Goal: Task Accomplishment & Management: Manage account settings

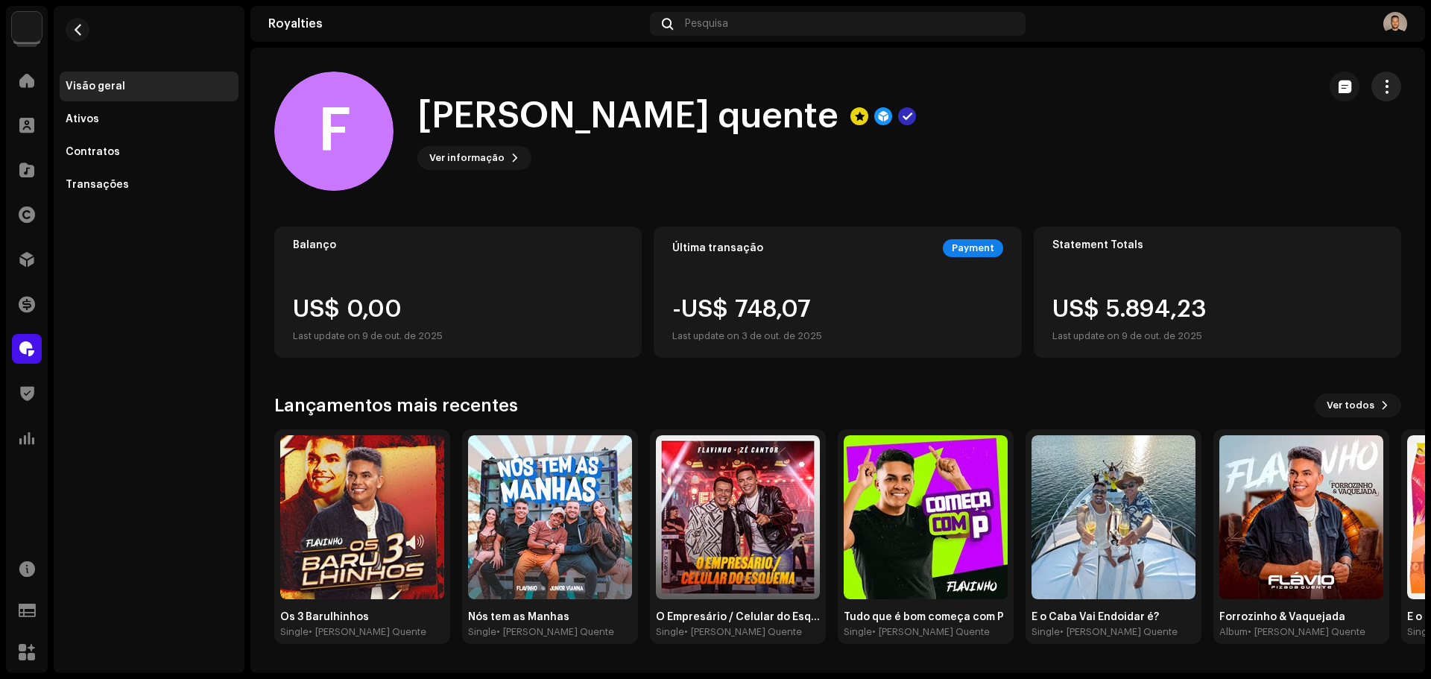
click at [1374, 91] on button "button" at bounding box center [1387, 87] width 30 height 30
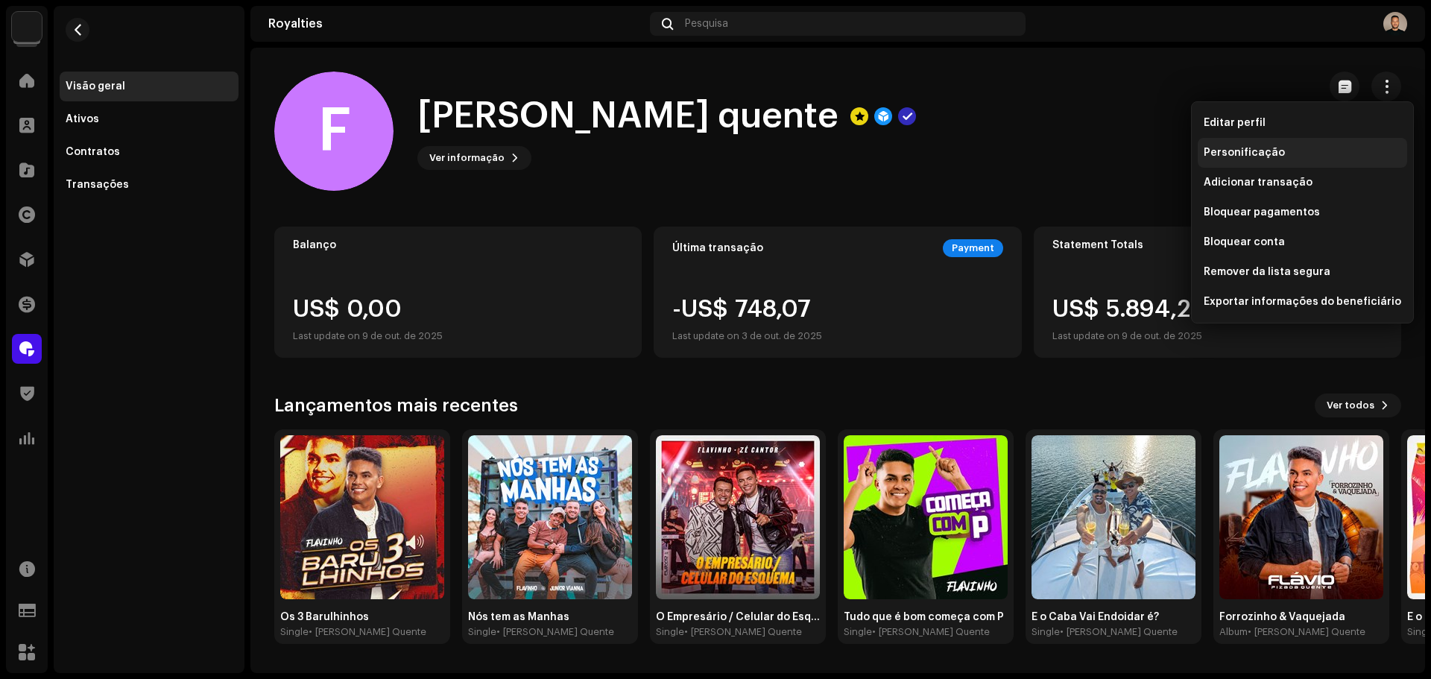
click at [1252, 151] on span "Personificação" at bounding box center [1244, 153] width 81 height 12
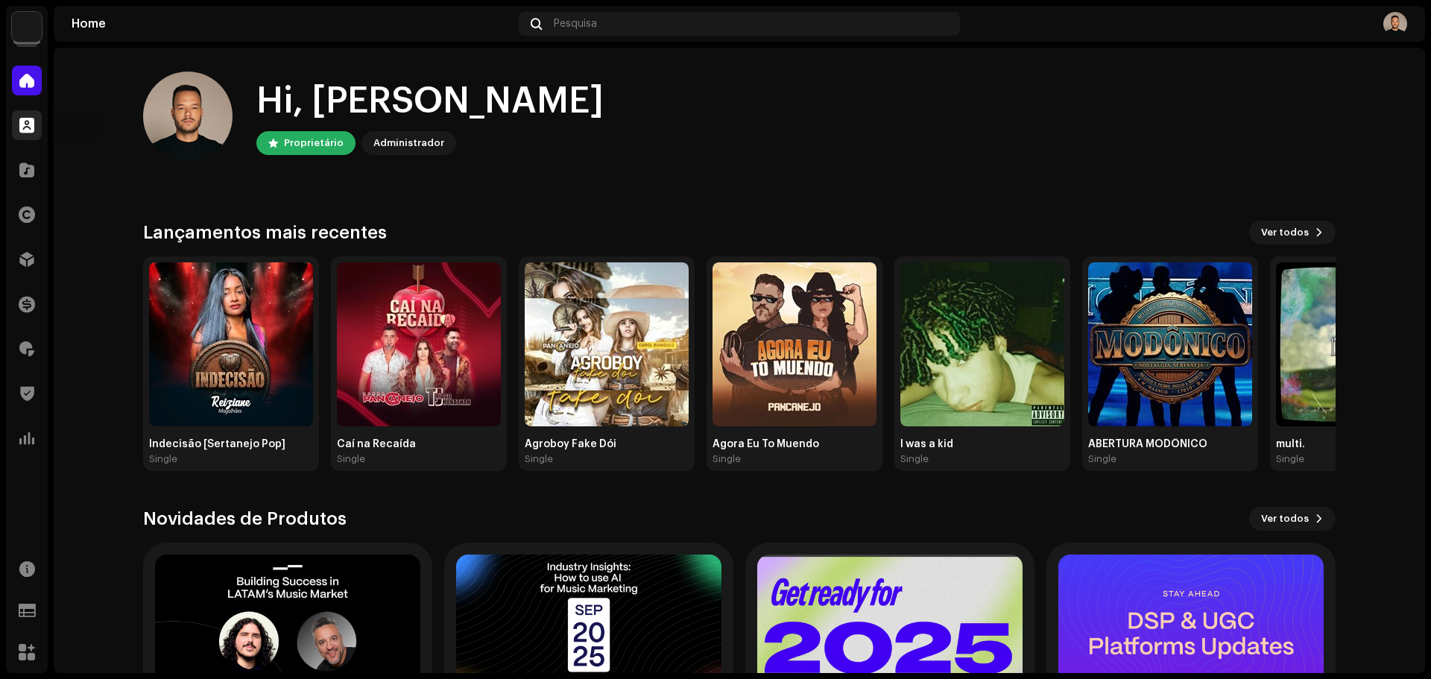
click at [40, 124] on div at bounding box center [27, 125] width 30 height 30
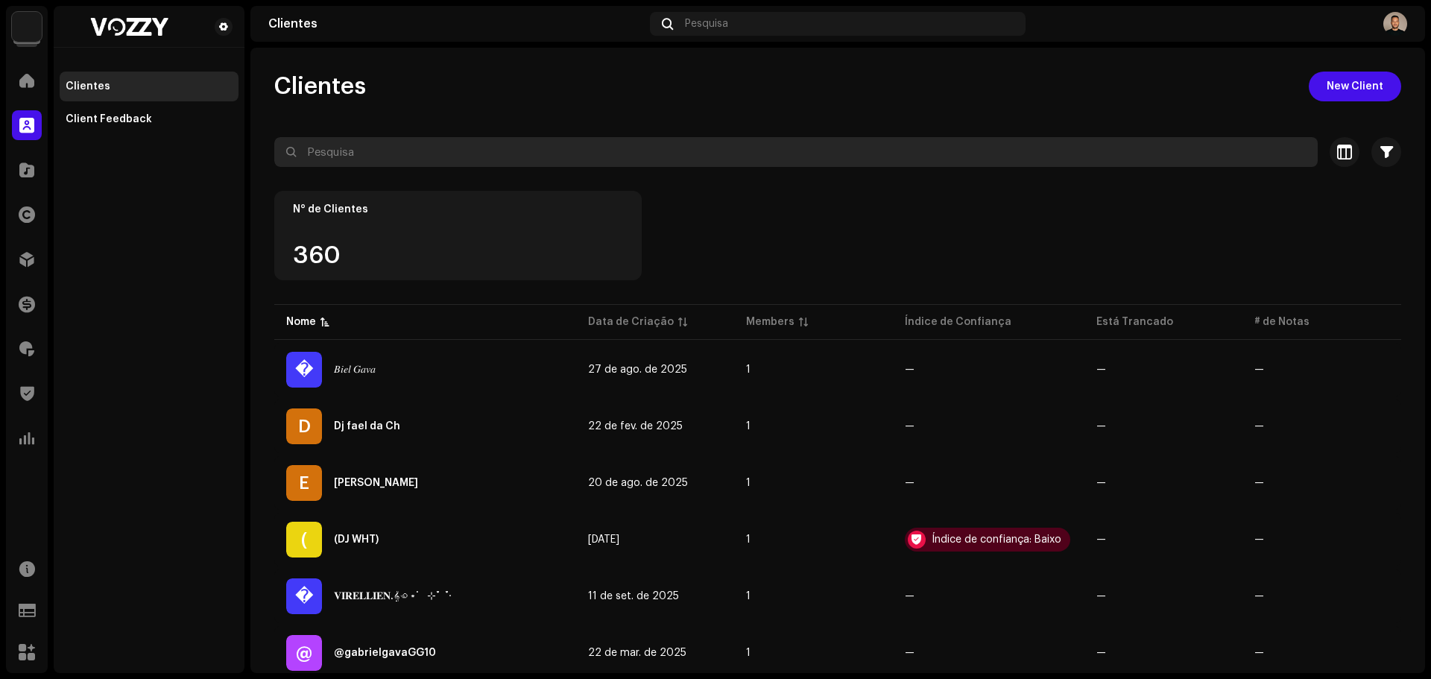
click at [362, 153] on input "text" at bounding box center [796, 152] width 1044 height 30
type input "fl"
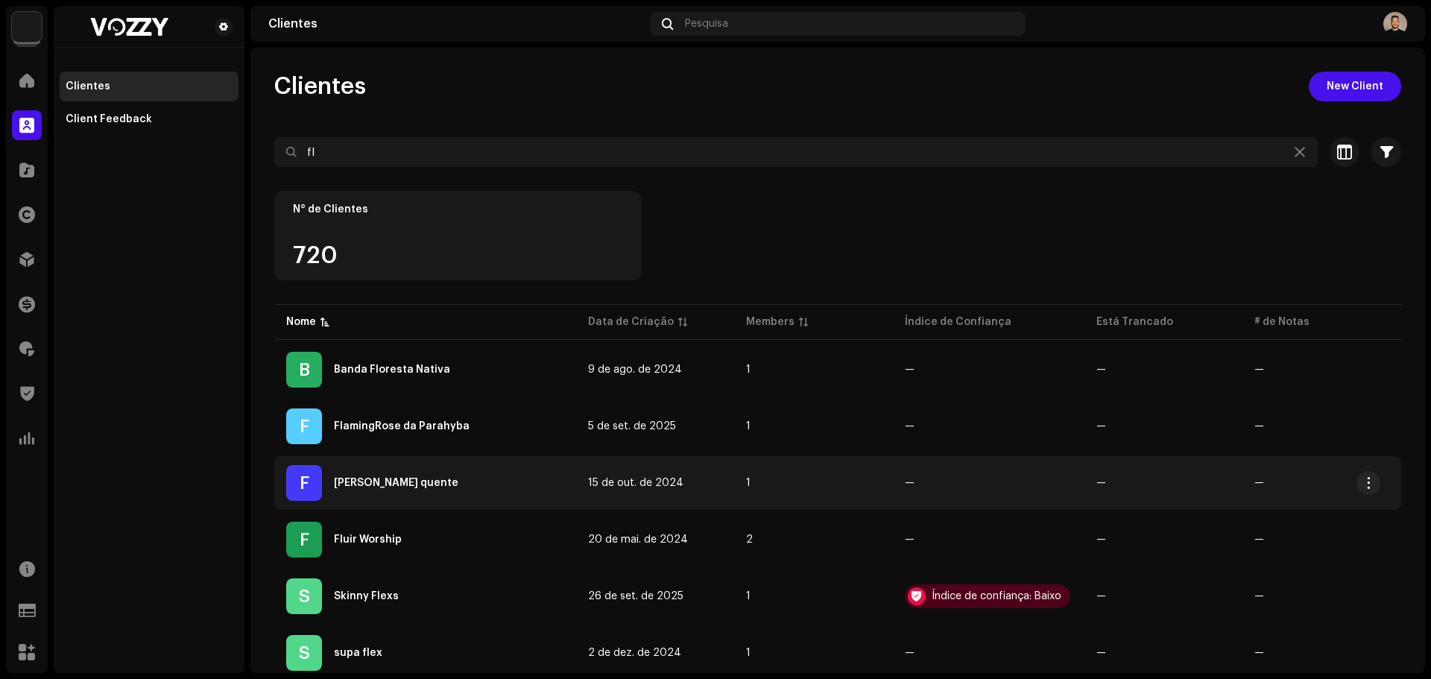
click at [408, 479] on div "[PERSON_NAME] quente" at bounding box center [396, 483] width 124 height 10
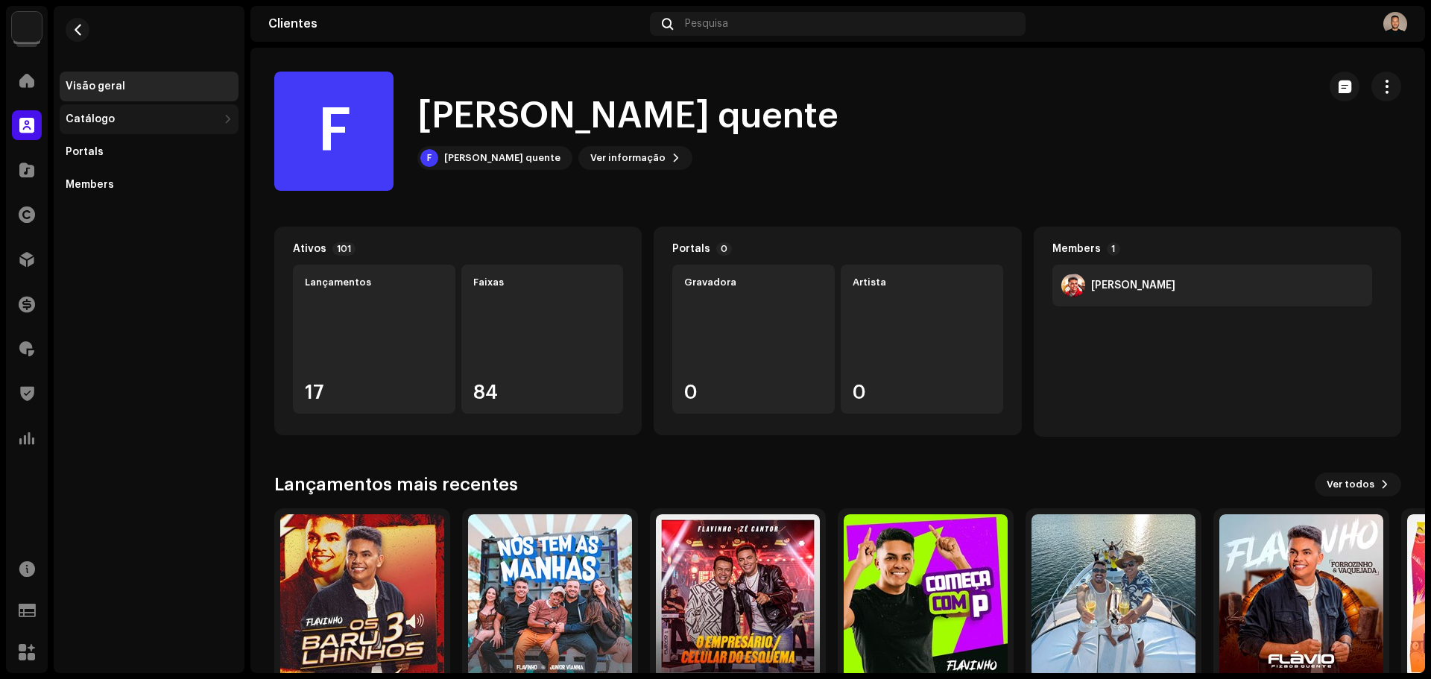
click at [104, 119] on div "Catálogo" at bounding box center [90, 119] width 49 height 12
click at [85, 187] on div "Faixas" at bounding box center [89, 185] width 34 height 12
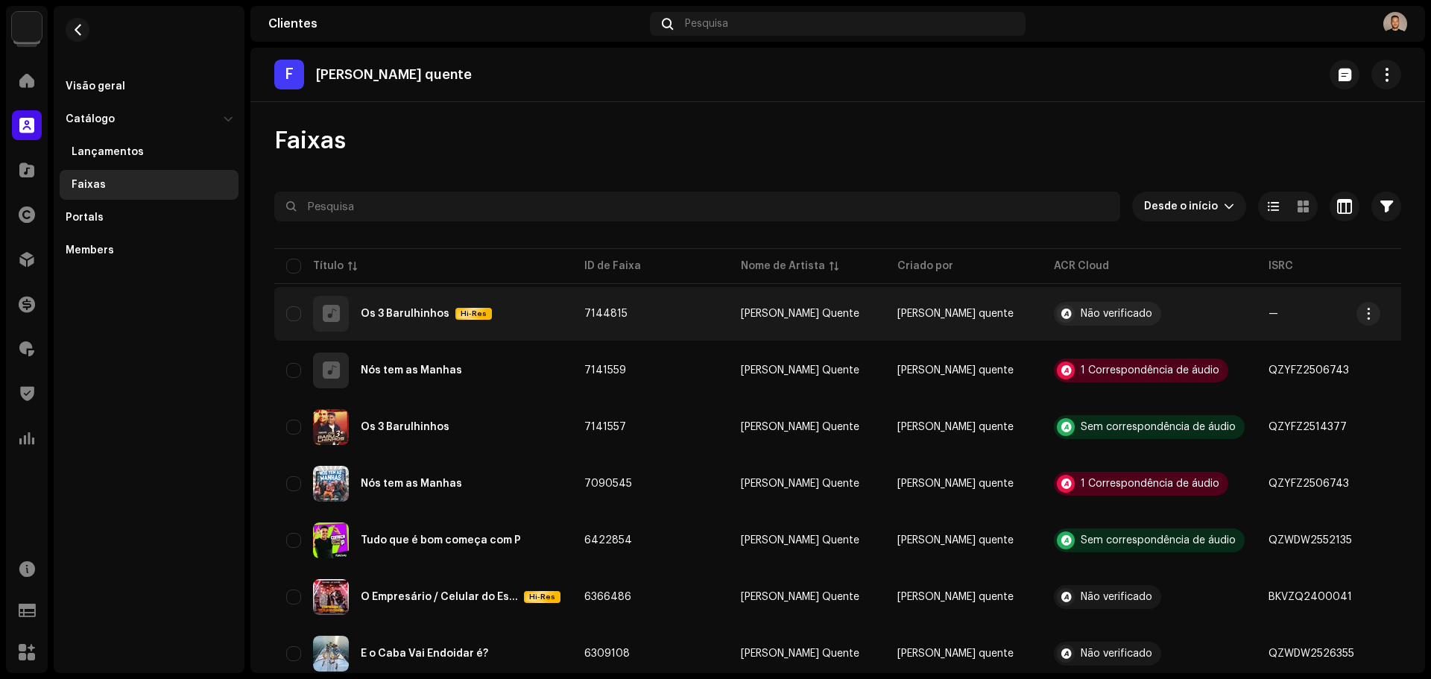
click at [516, 314] on div "Os 3 Barulhinhos Hi-Res" at bounding box center [423, 314] width 274 height 36
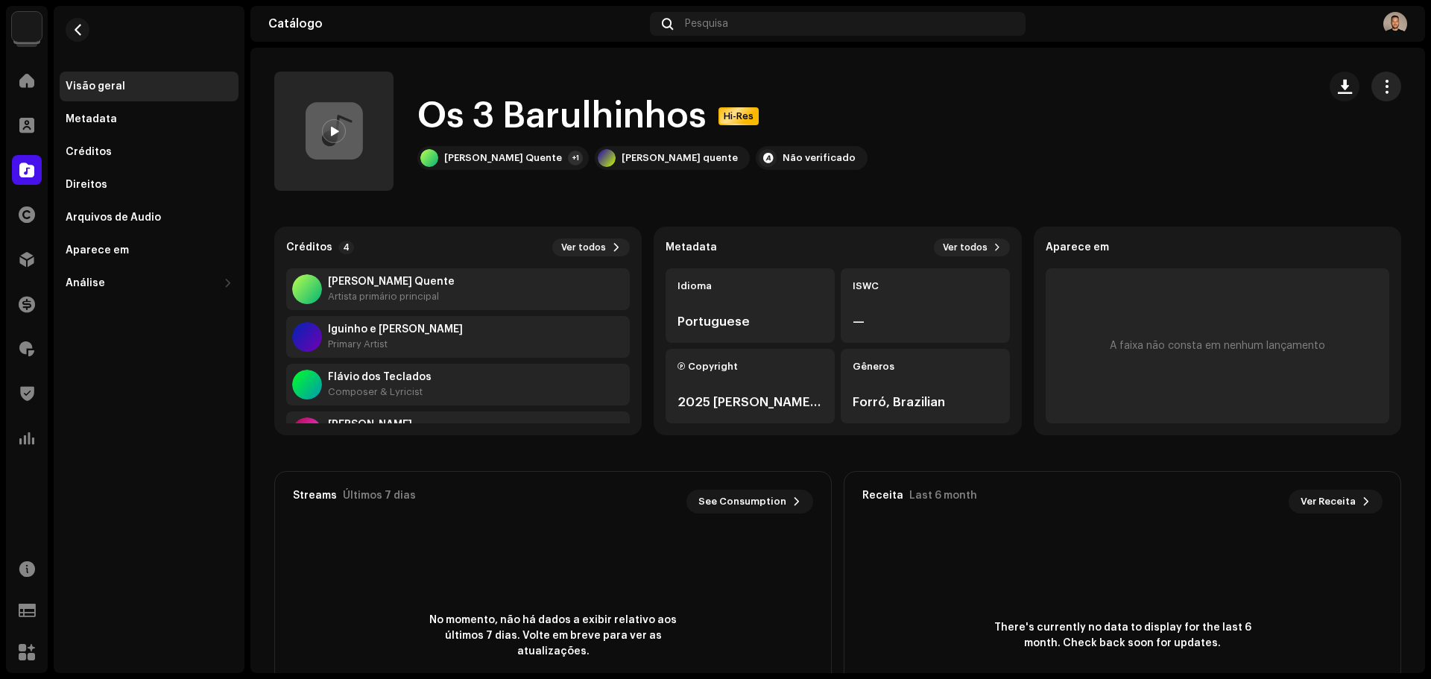
click at [1383, 90] on span "button" at bounding box center [1387, 87] width 14 height 12
click at [1290, 146] on div "Editar" at bounding box center [1310, 153] width 151 height 30
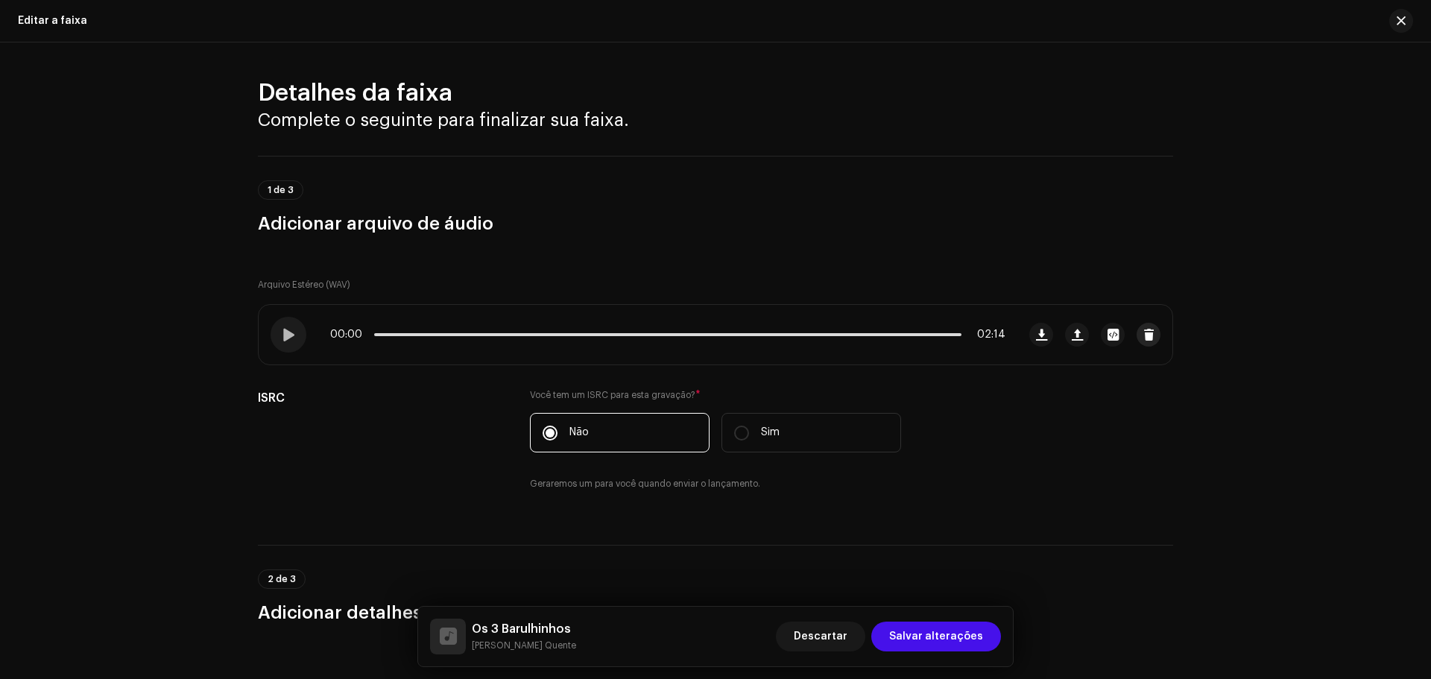
click at [1148, 331] on span "button" at bounding box center [1148, 335] width 11 height 12
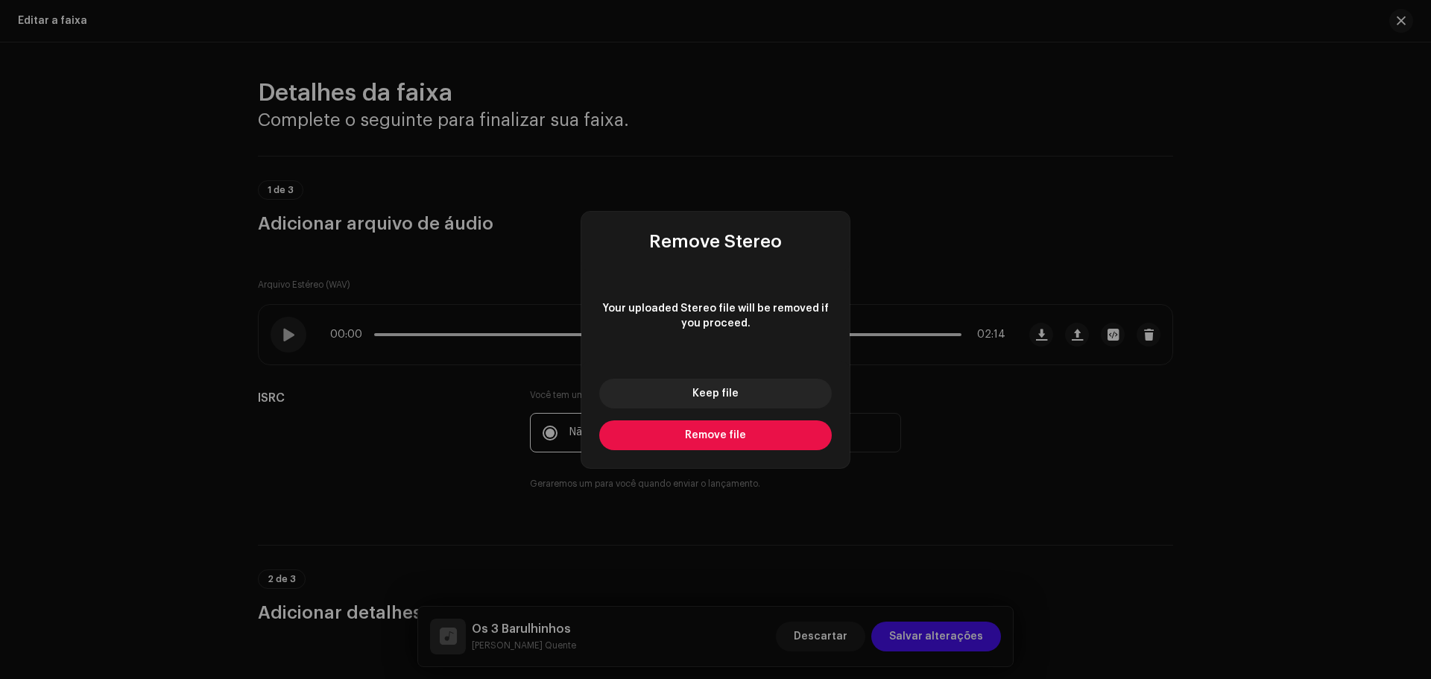
click at [720, 435] on span "Remove file" at bounding box center [715, 435] width 61 height 10
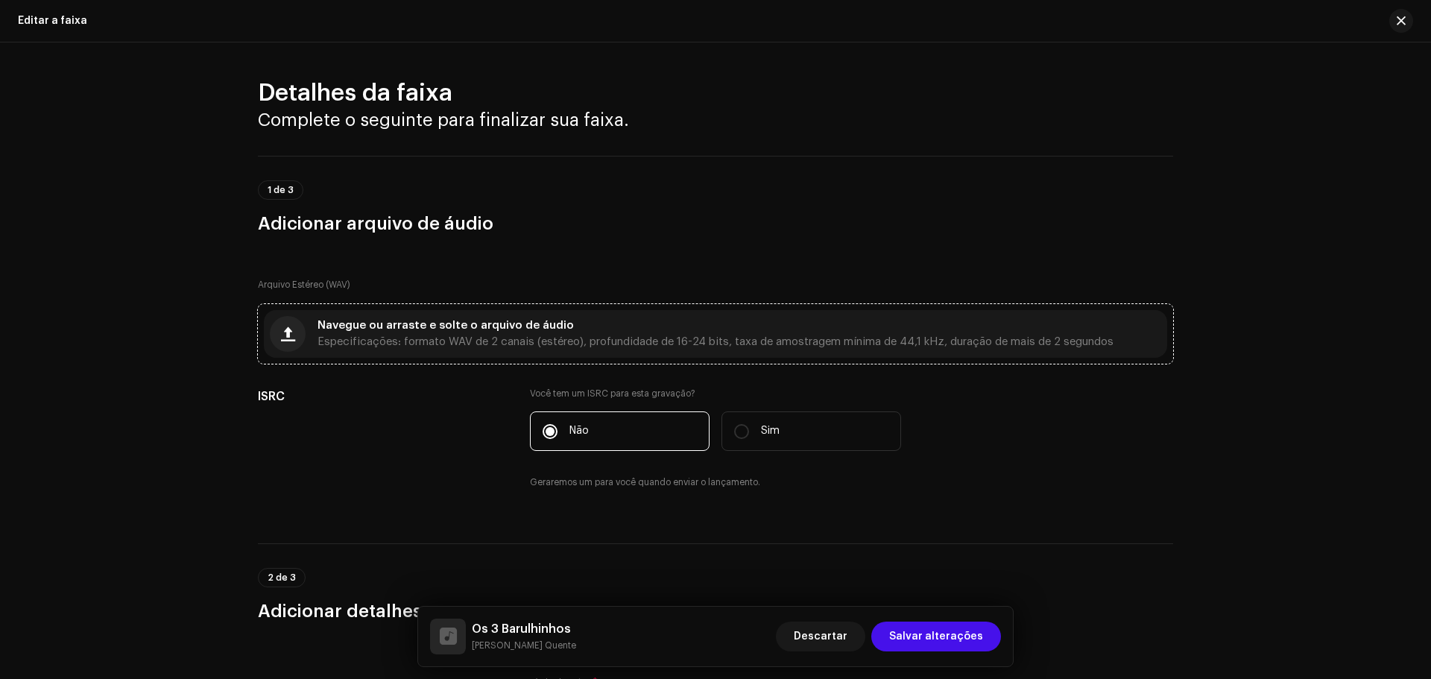
click at [488, 328] on span "Navegue ou arraste e solte o arquivo de áudio" at bounding box center [446, 326] width 256 height 10
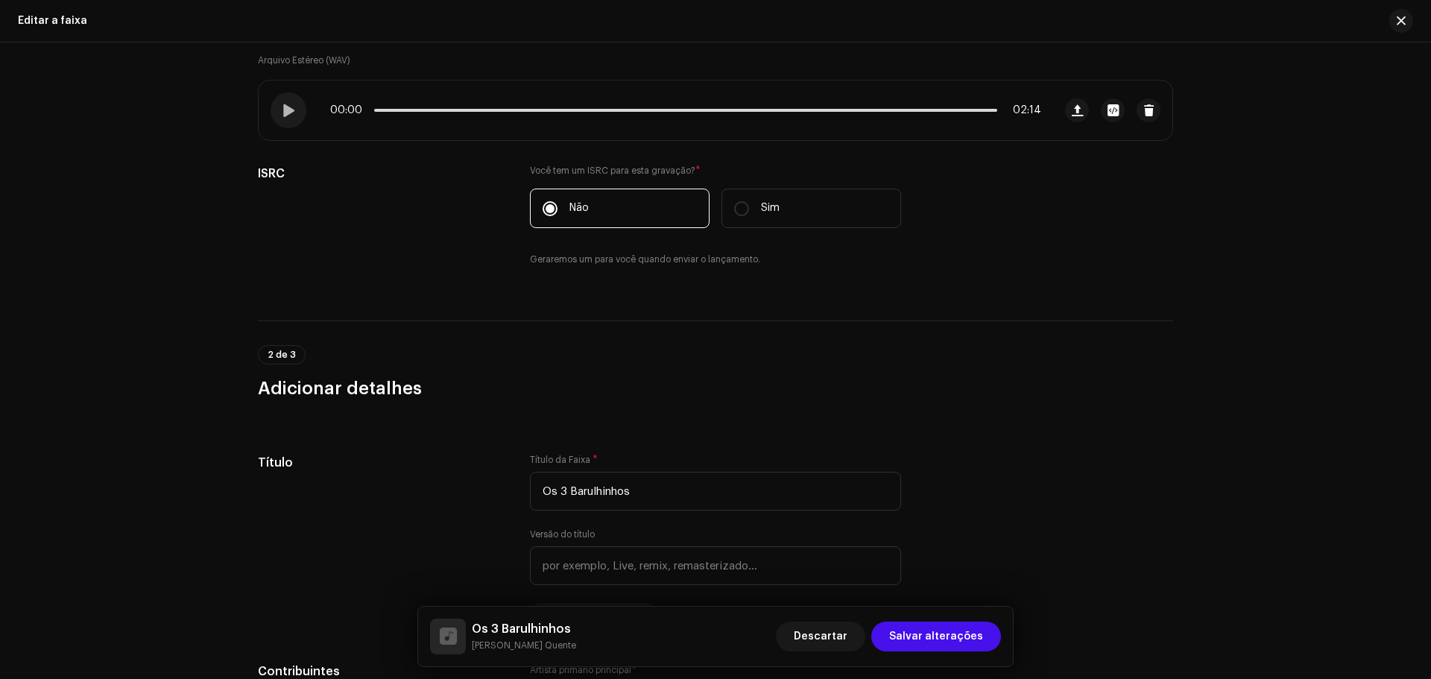
scroll to position [224, 0]
click at [291, 117] on span at bounding box center [288, 111] width 13 height 12
click at [547, 108] on div "00:01 02:14" at bounding box center [685, 111] width 711 height 12
drag, startPoint x: 392, startPoint y: 108, endPoint x: 673, endPoint y: 114, distance: 281.1
click at [673, 114] on span at bounding box center [678, 111] width 15 height 15
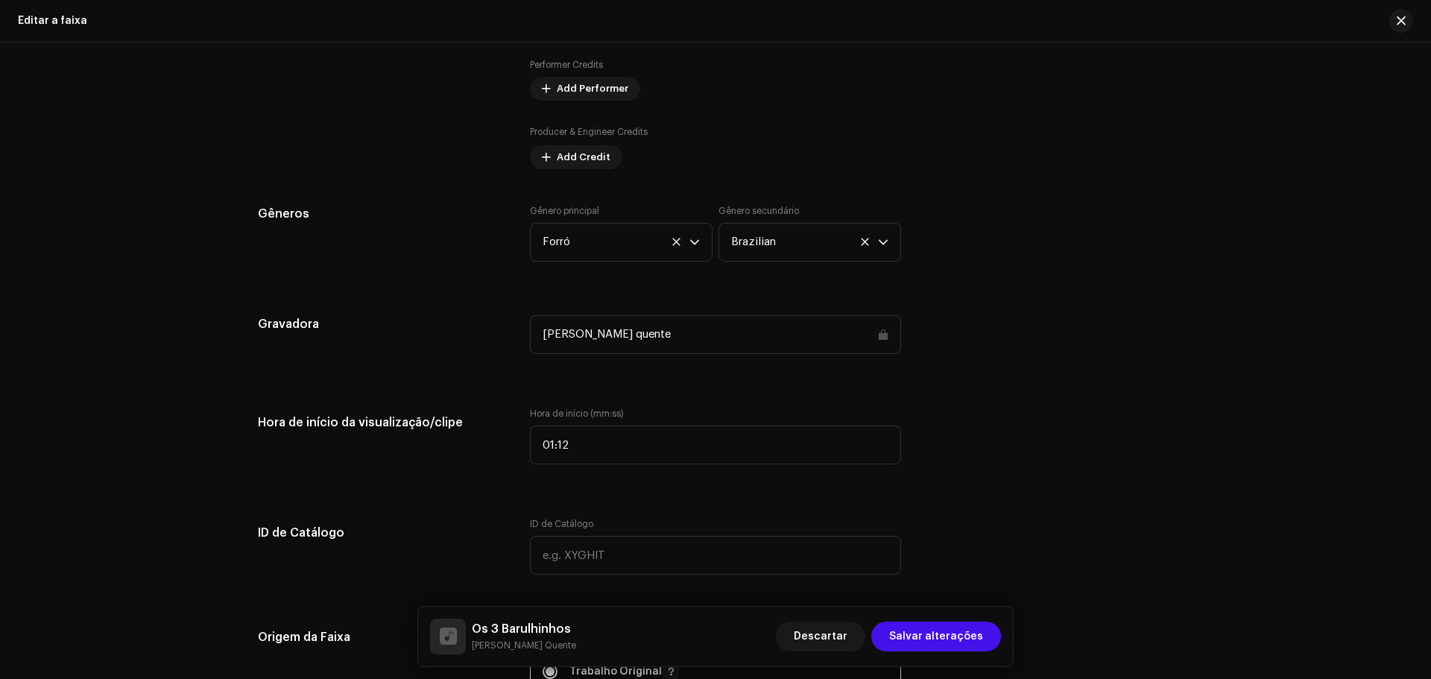
scroll to position [1267, 0]
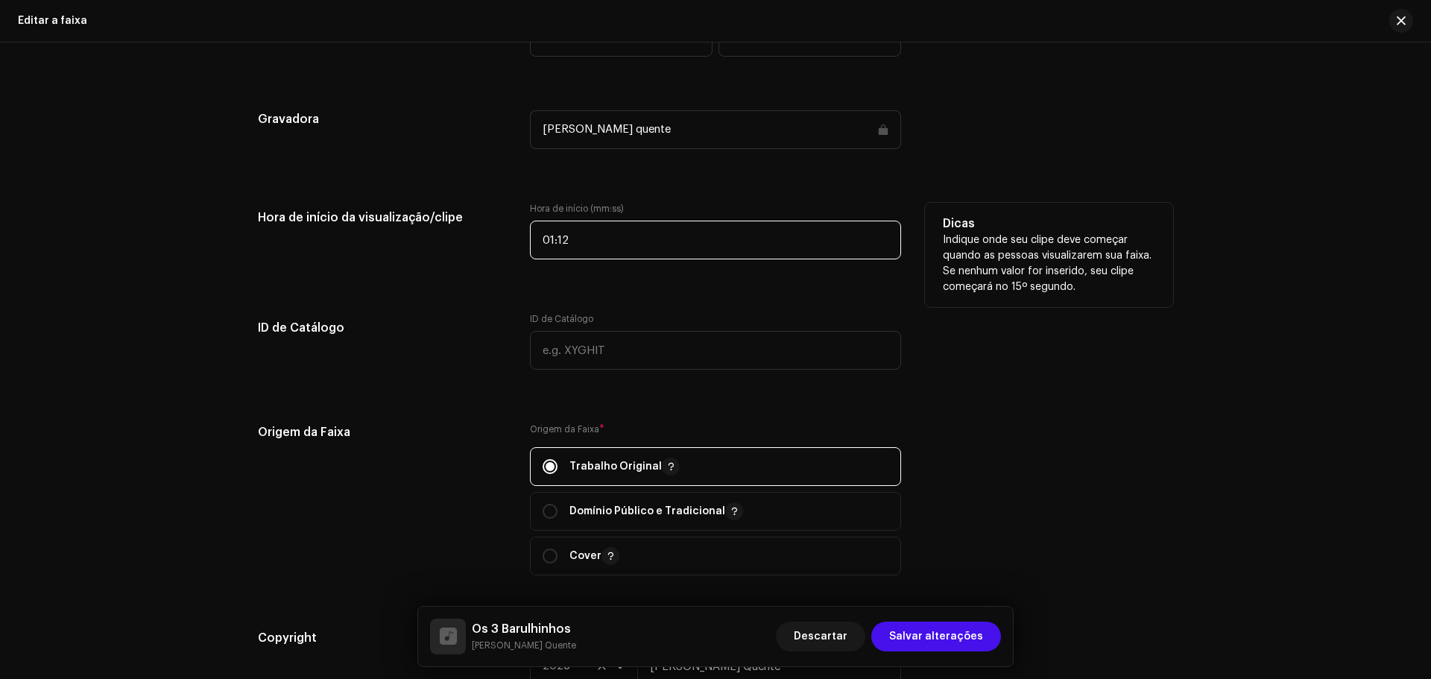
click at [598, 231] on input "01:12" at bounding box center [715, 240] width 371 height 39
type input "01:13"
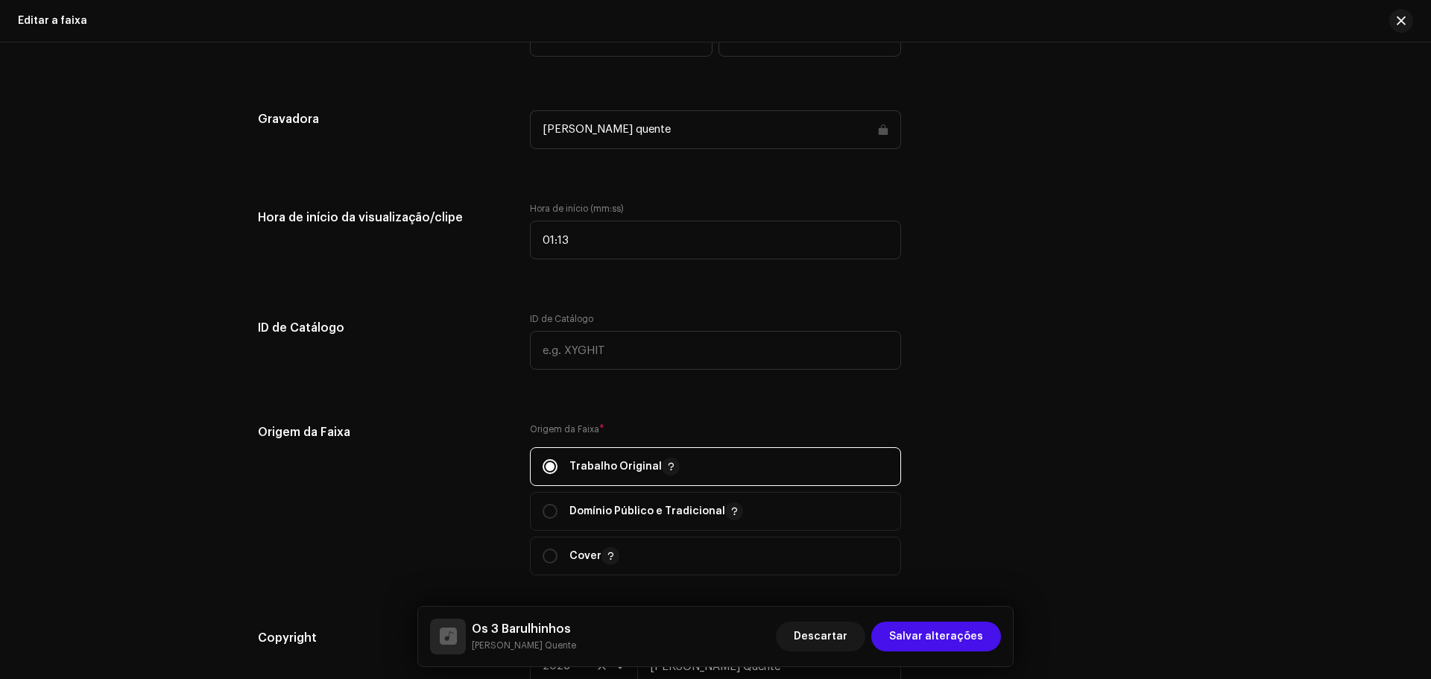
click at [434, 290] on div "Detalhes da faixa Complete o seguinte para finalizar sua faixa. 1 de 3 Adiciona…" at bounding box center [715, 381] width 963 height 3141
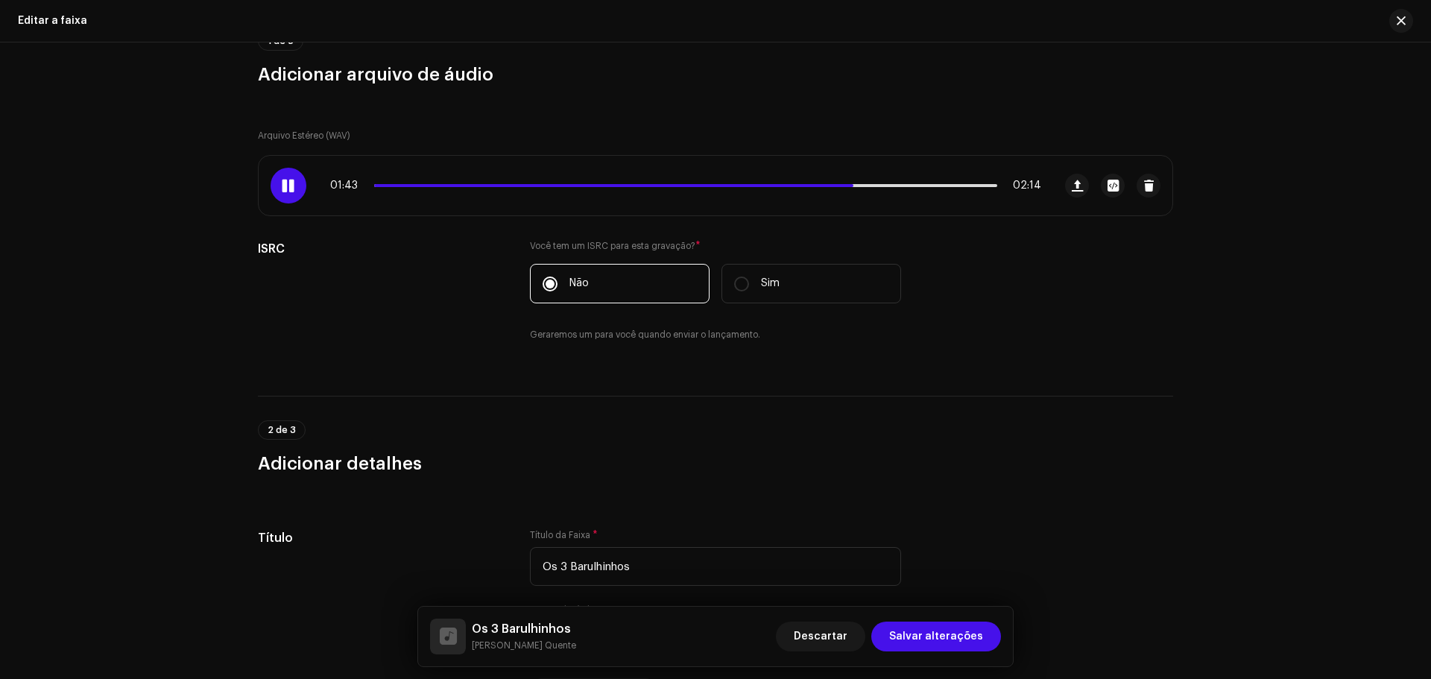
scroll to position [0, 0]
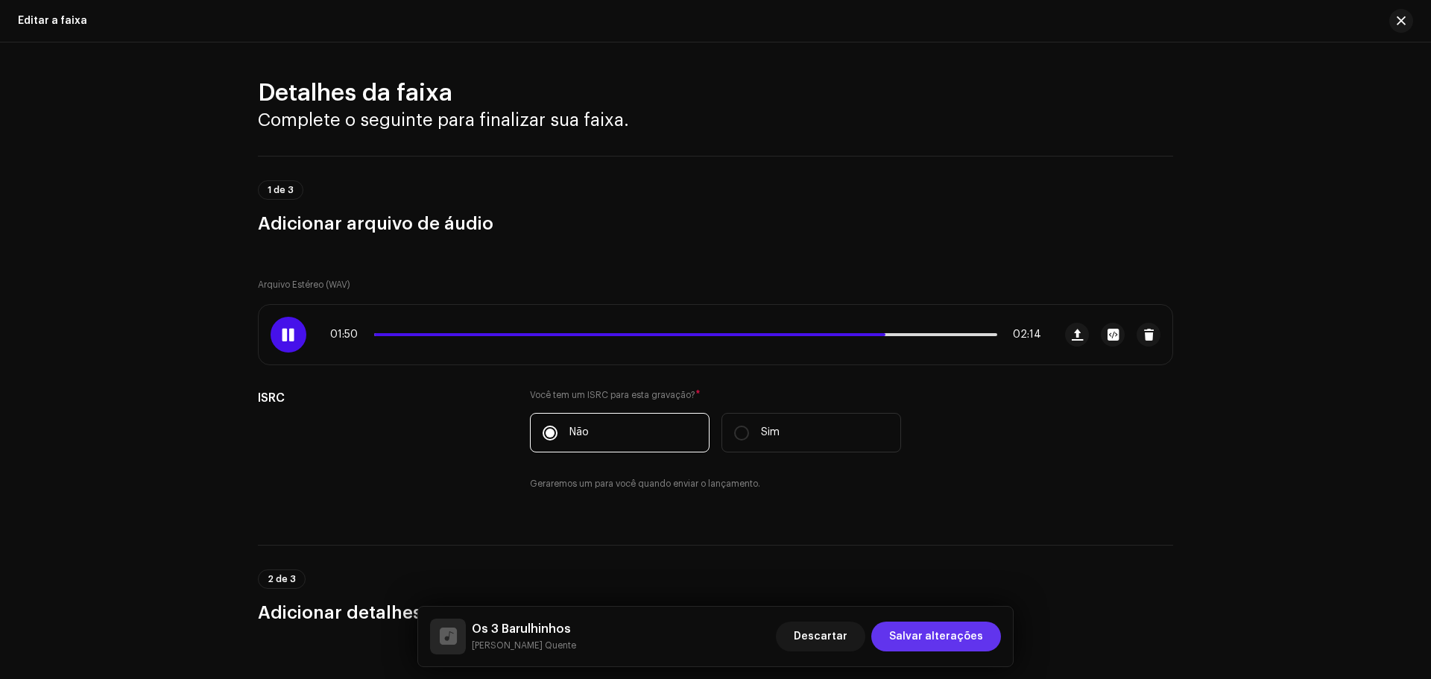
click at [924, 641] on span "Salvar alterações" at bounding box center [936, 637] width 94 height 30
